Goal: Book appointment/travel/reservation

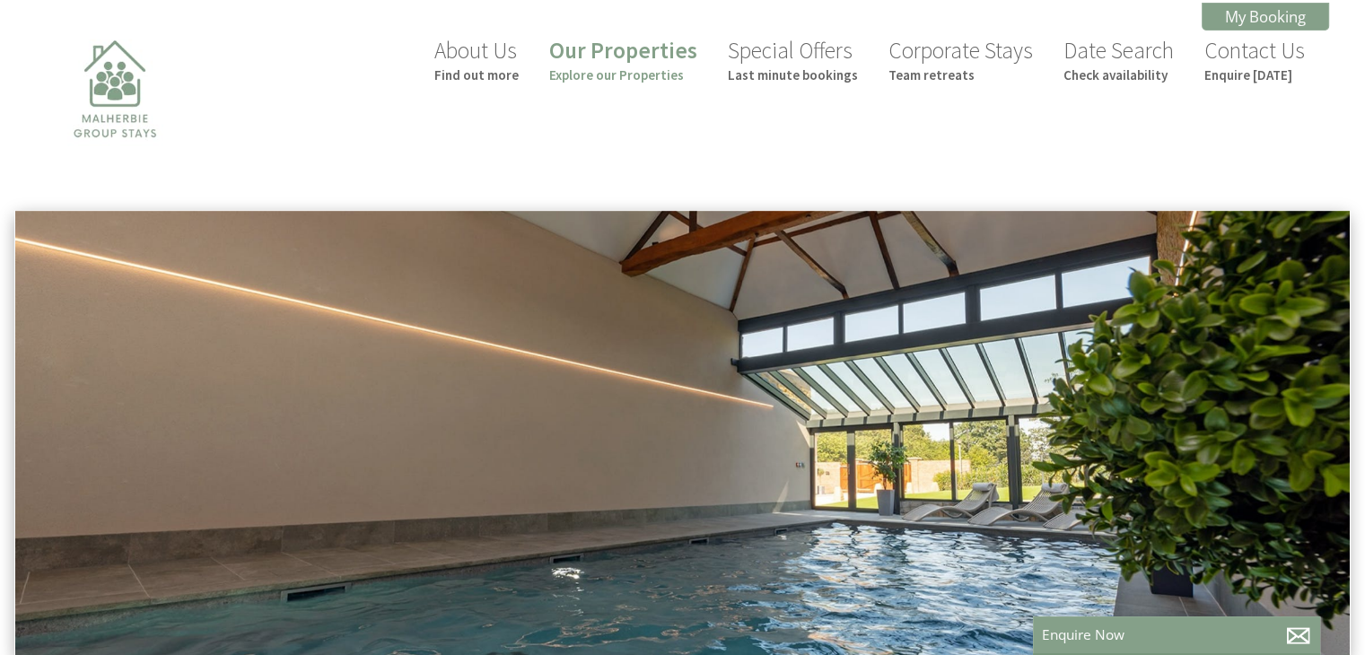
scroll to position [0, 16]
click at [628, 76] on small "Explore our Properties" at bounding box center [623, 74] width 148 height 17
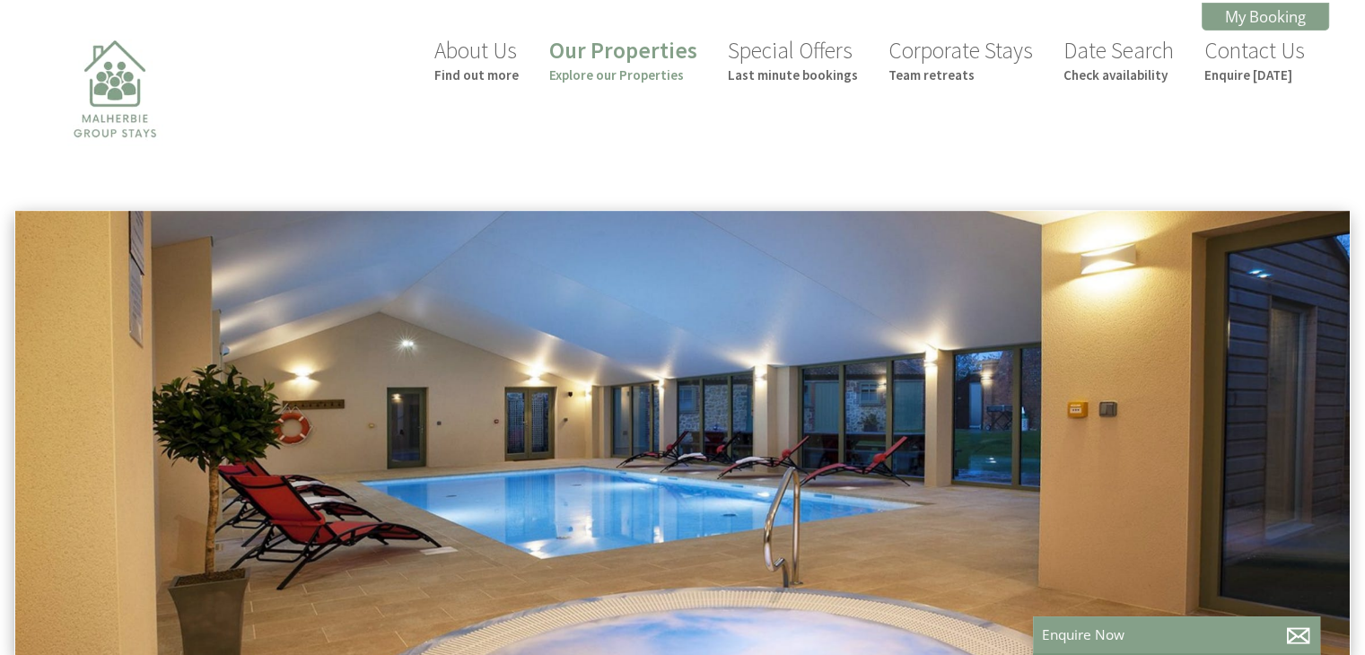
scroll to position [0, 16]
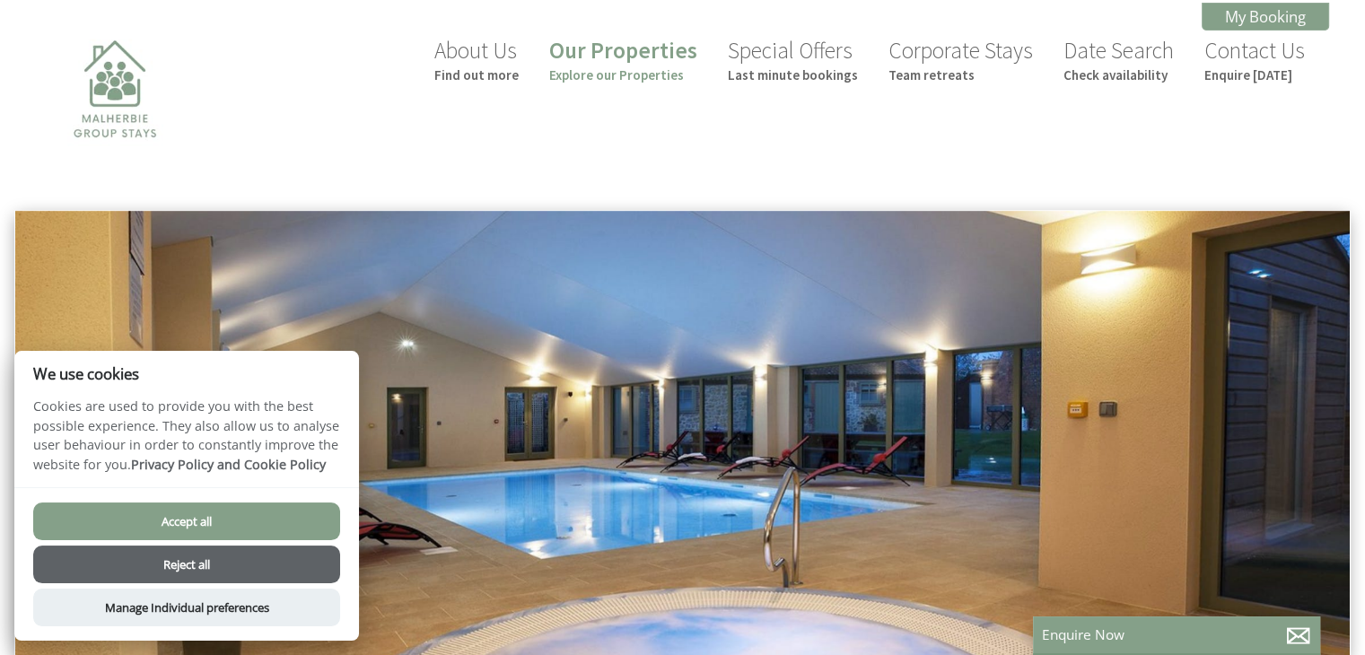
click at [231, 512] on button "Accept all" at bounding box center [186, 522] width 307 height 38
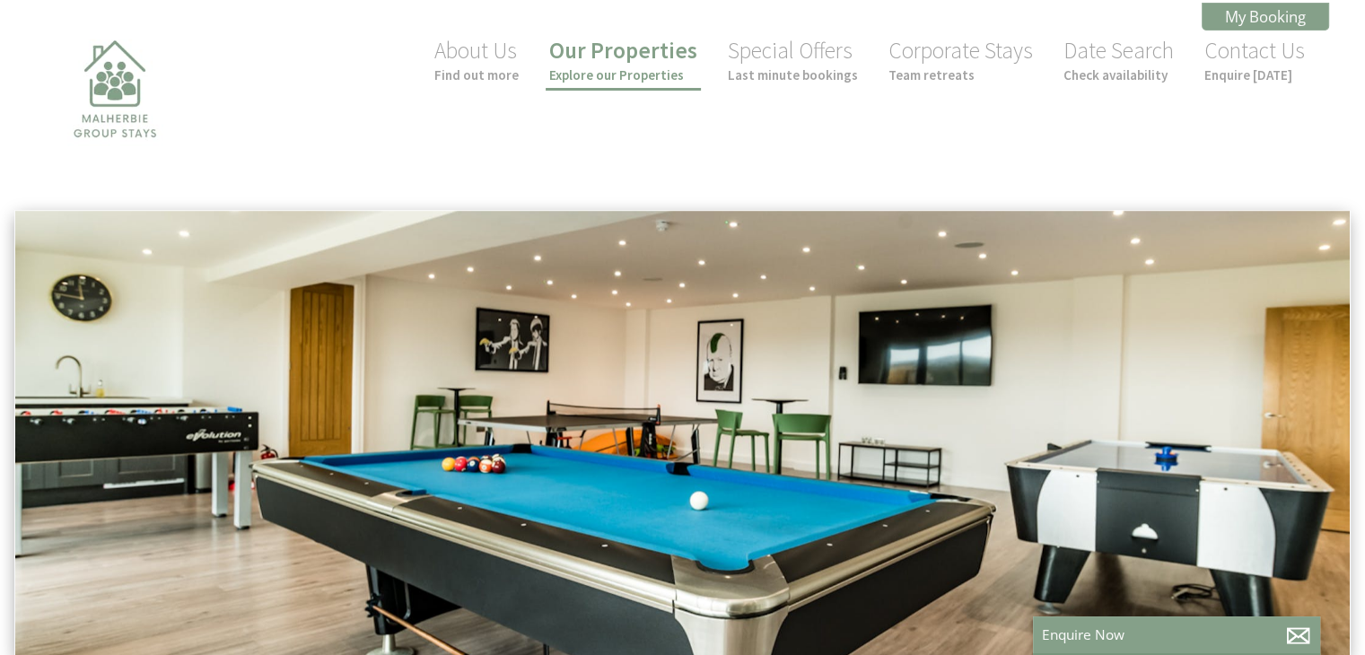
click at [648, 66] on small "Explore our Properties" at bounding box center [623, 74] width 148 height 17
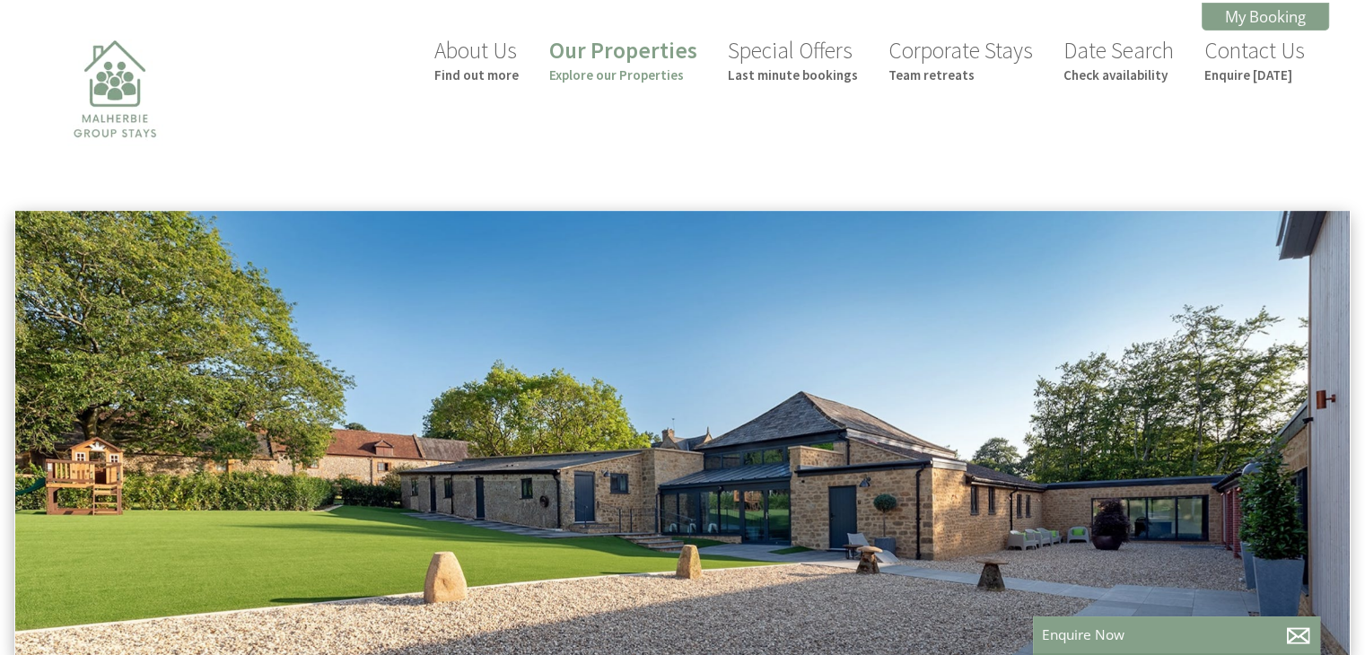
scroll to position [0, 16]
drag, startPoint x: 1362, startPoint y: 145, endPoint x: 1360, endPoint y: 167, distance: 21.7
click at [1360, 167] on header "About Us Find out more Our Properties Explore our Properties Special Offers Las…" at bounding box center [682, 104] width 1365 height 209
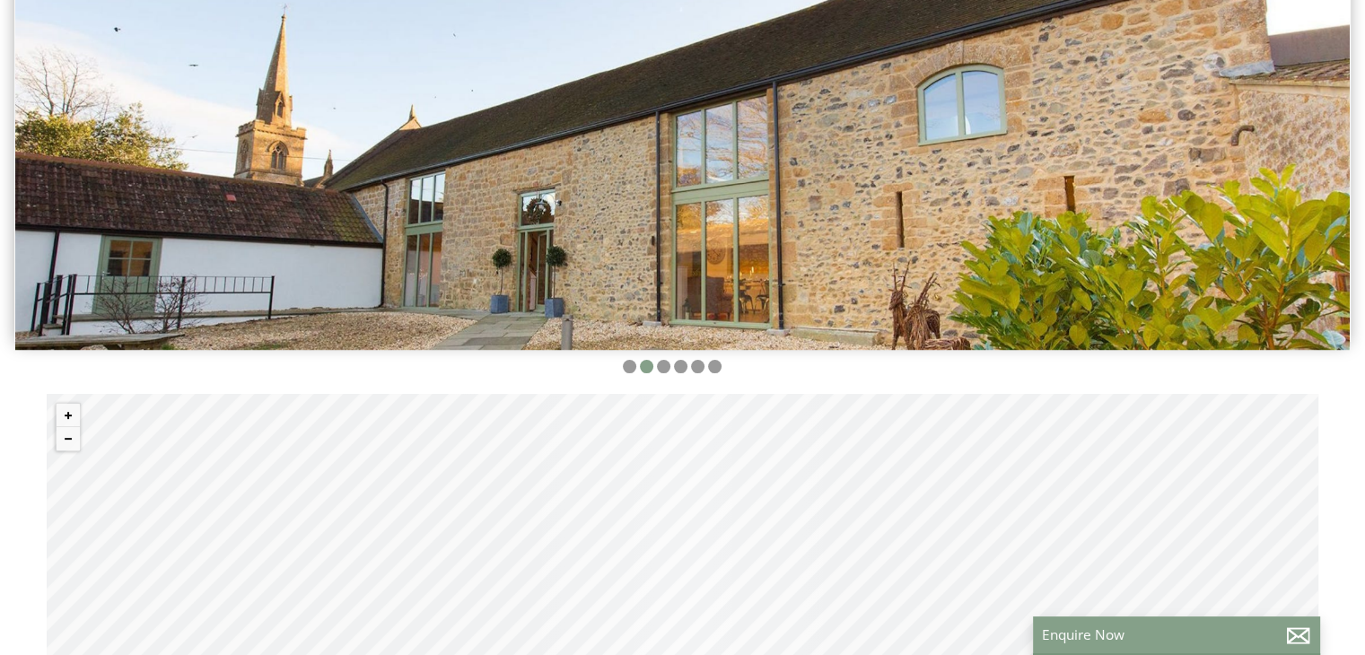
scroll to position [0, 0]
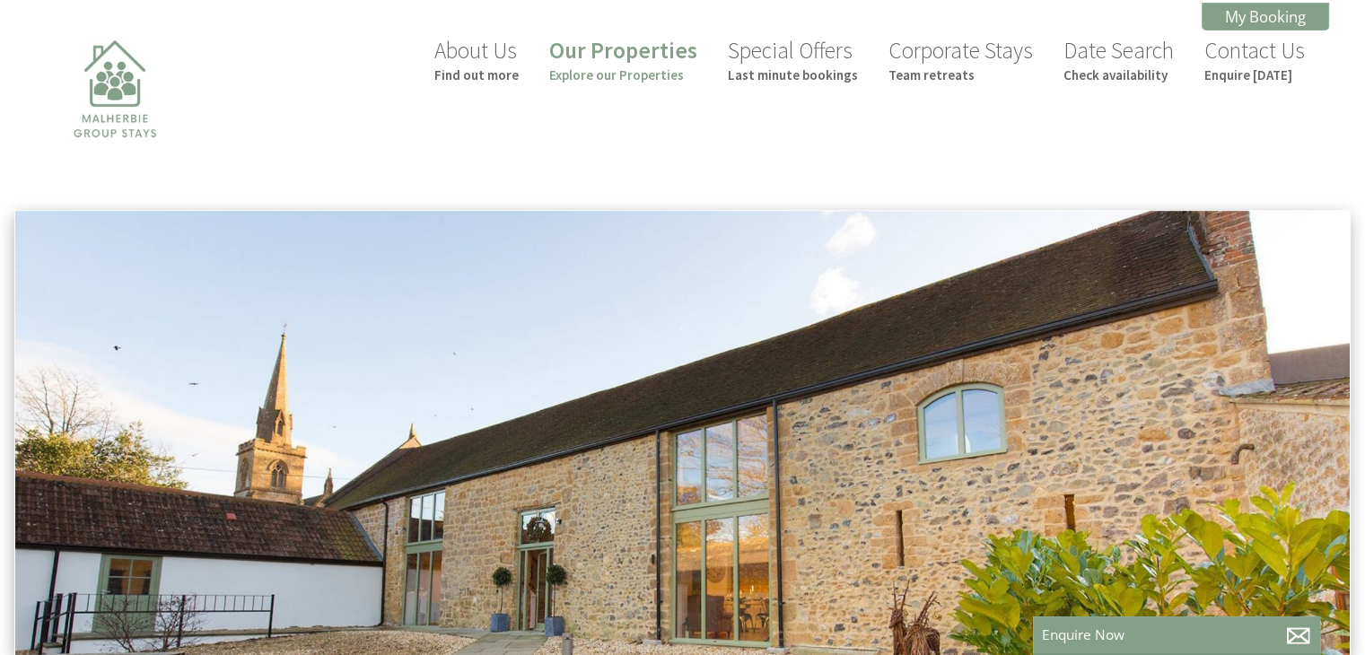
scroll to position [0, 16]
